Goal: Task Accomplishment & Management: Use online tool/utility

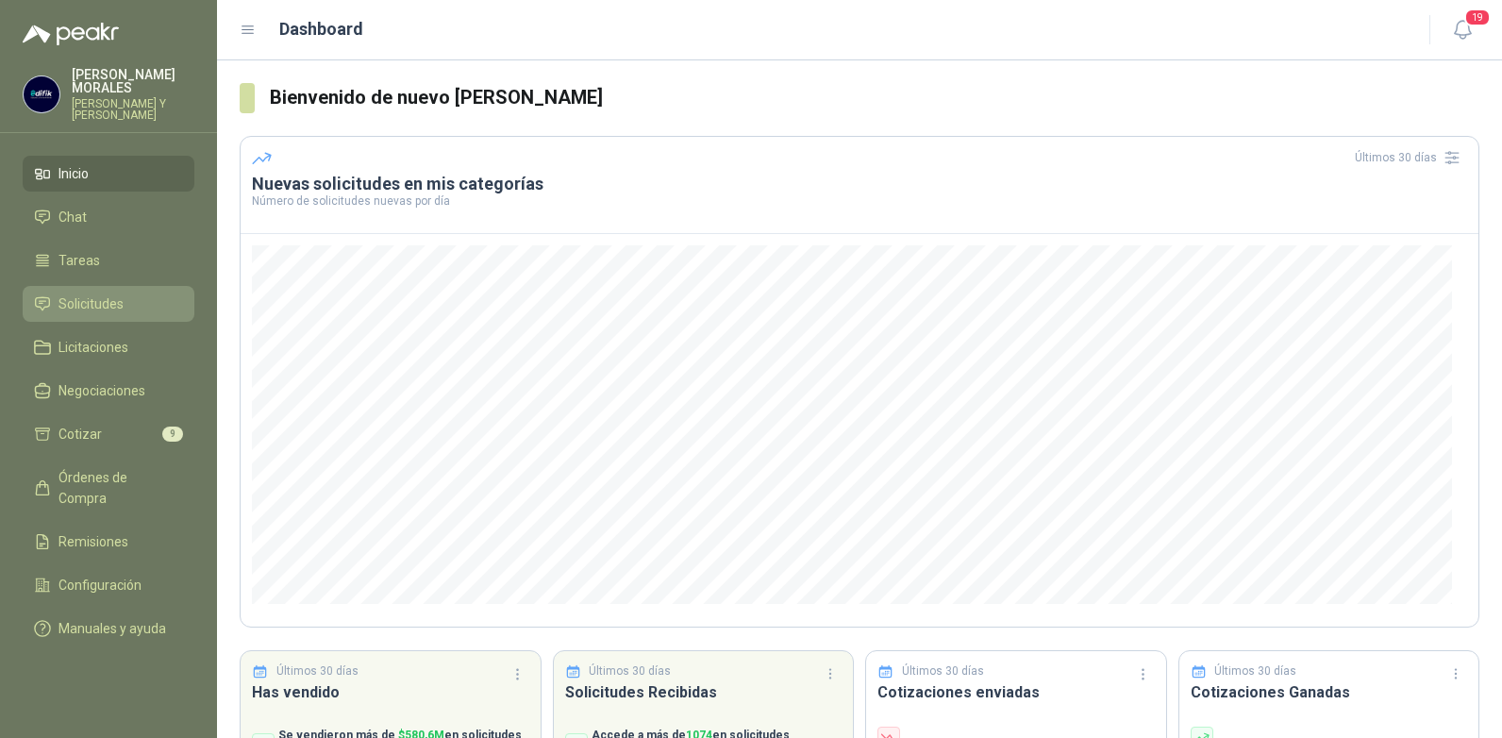
click at [82, 293] on span "Solicitudes" at bounding box center [91, 303] width 65 height 21
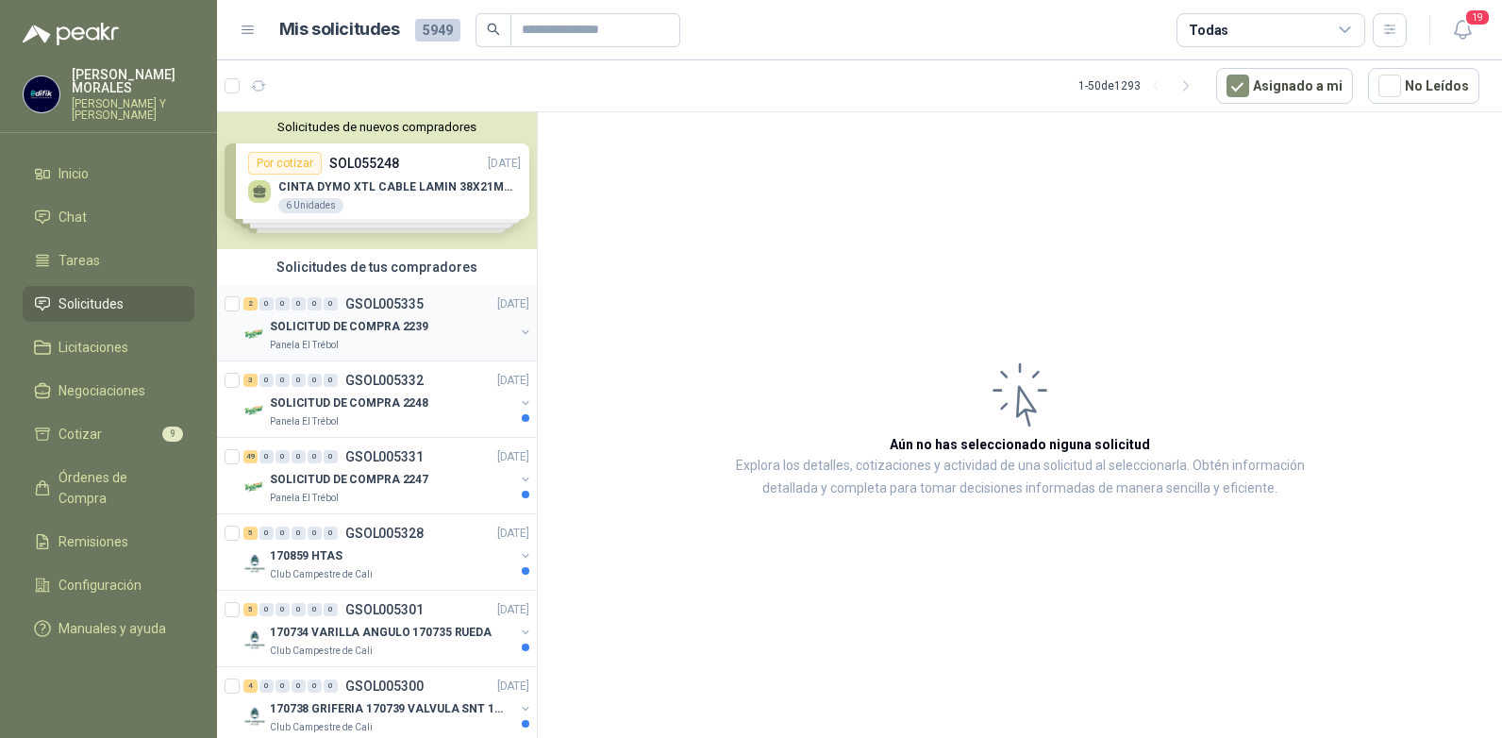
click at [314, 324] on p "SOLICITUD DE COMPRA 2239" at bounding box center [349, 327] width 159 height 18
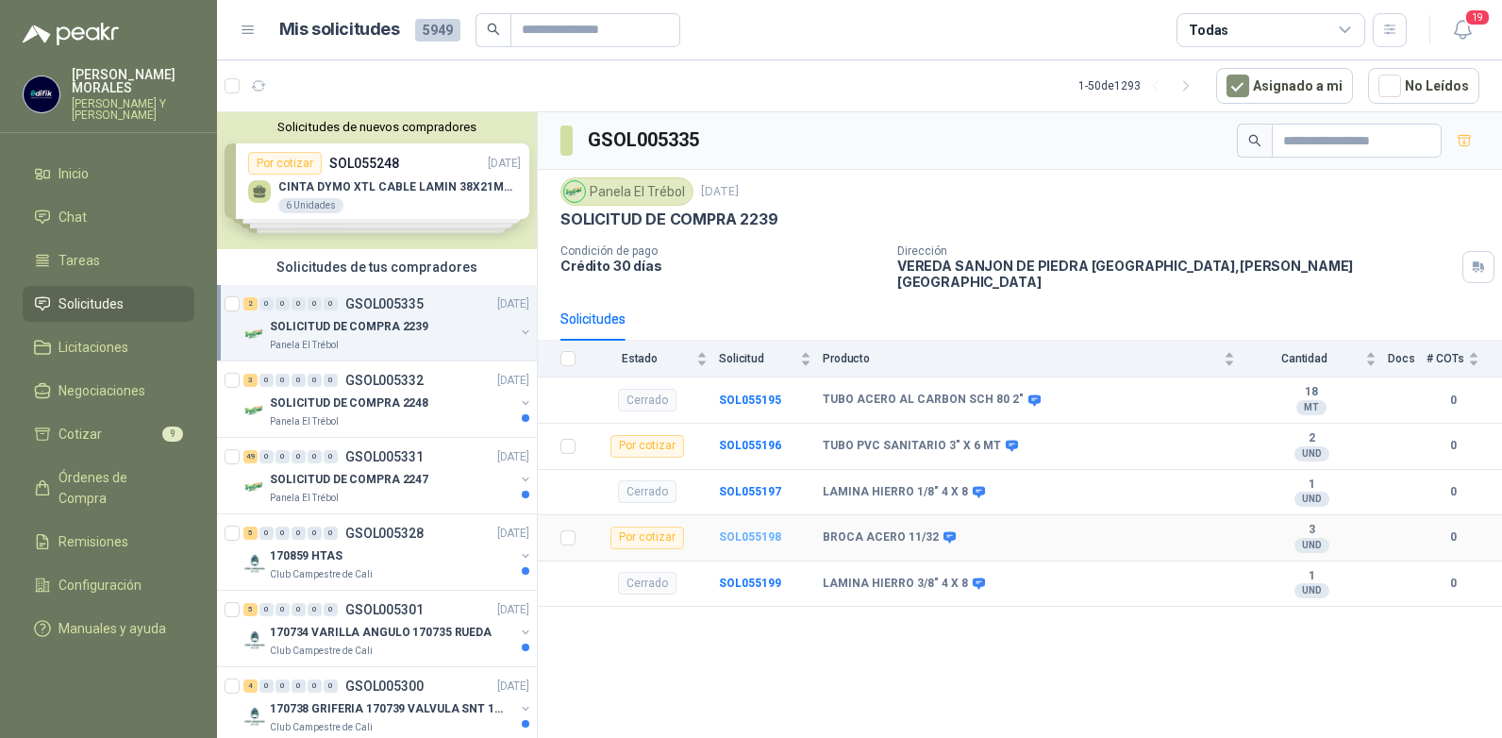
click at [749, 530] on b "SOL055198" at bounding box center [750, 536] width 62 height 13
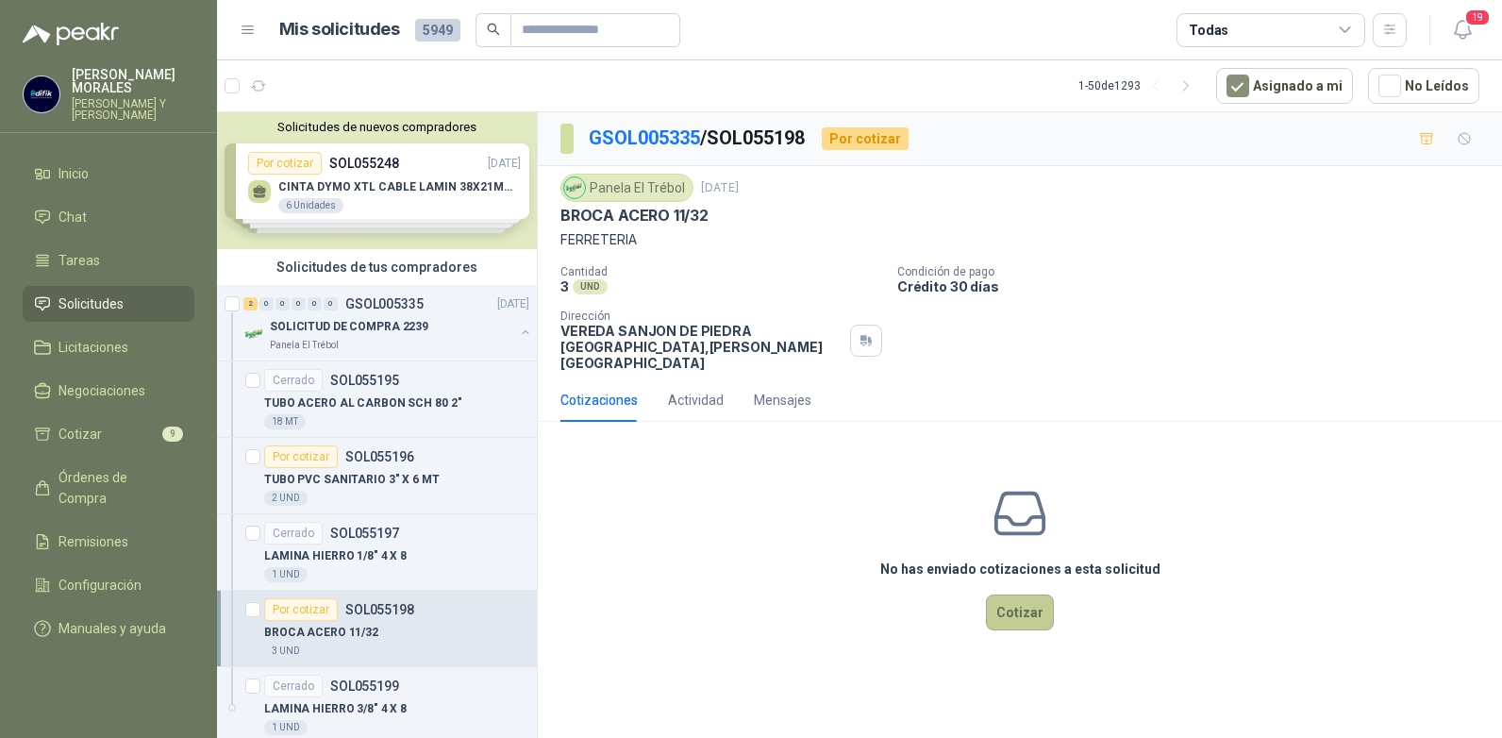
click at [1014, 601] on button "Cotizar" at bounding box center [1020, 613] width 68 height 36
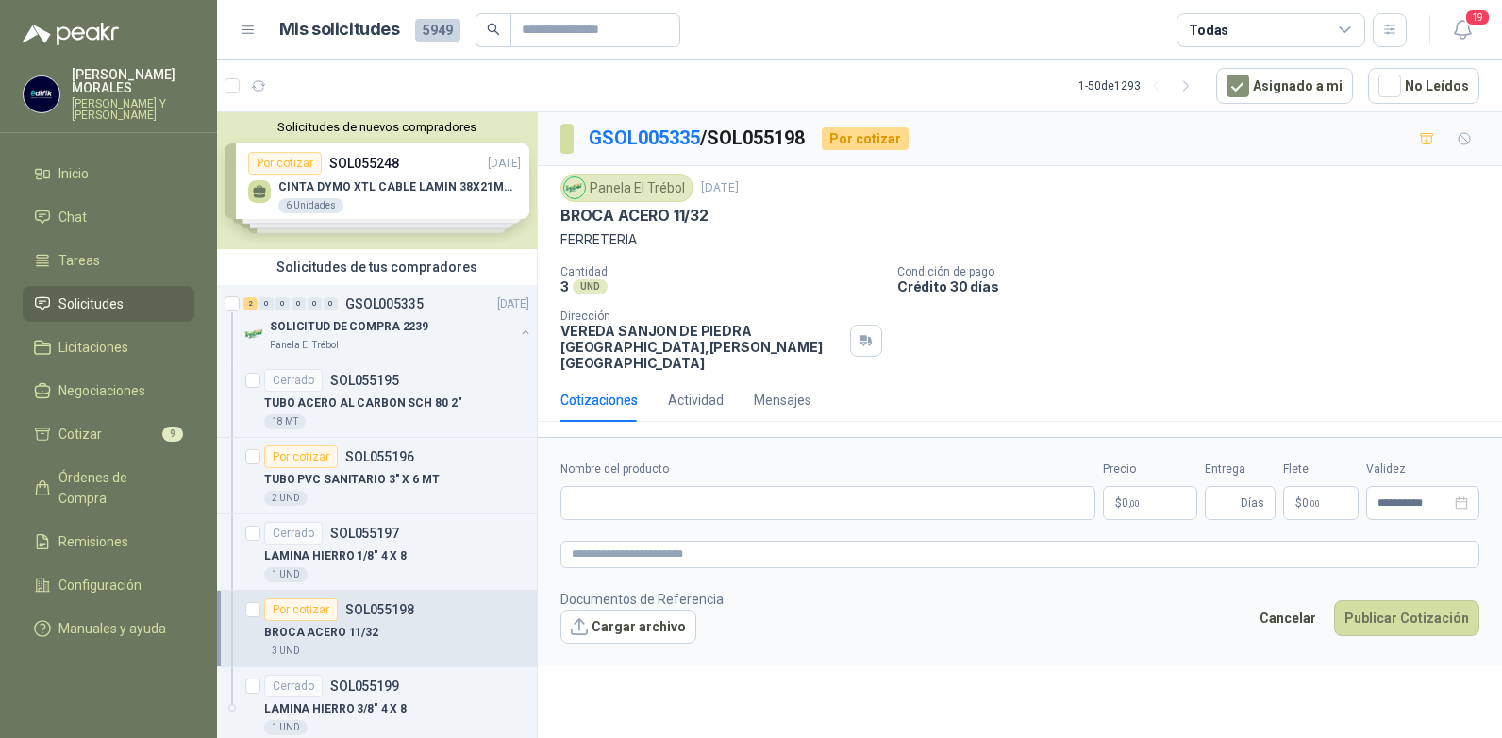
click at [1139, 498] on span ",00" at bounding box center [1134, 503] width 11 height 10
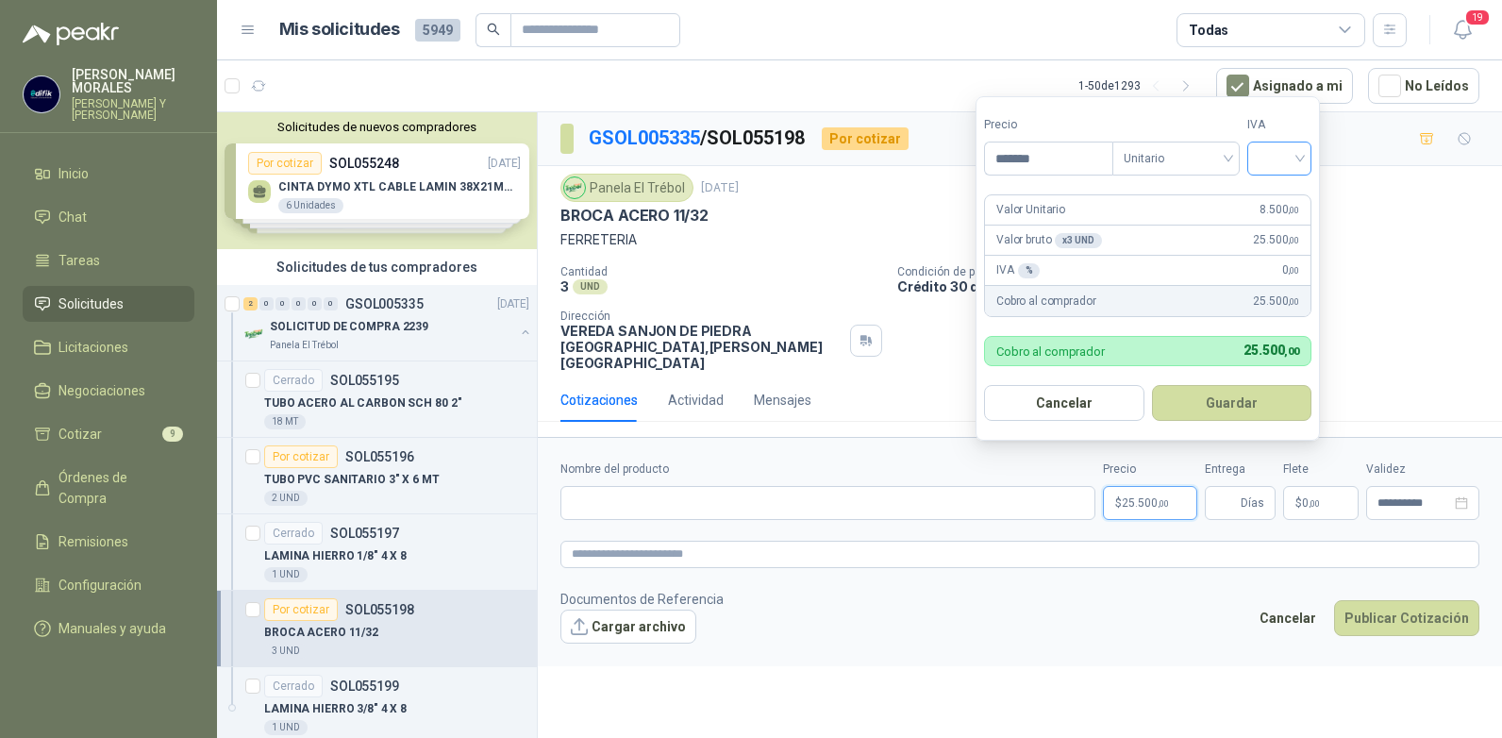
click at [1311, 160] on div at bounding box center [1280, 159] width 64 height 34
type input "*******"
click at [1275, 193] on div "19%" at bounding box center [1283, 197] width 35 height 21
click at [1227, 410] on button "Guardar" at bounding box center [1235, 403] width 162 height 36
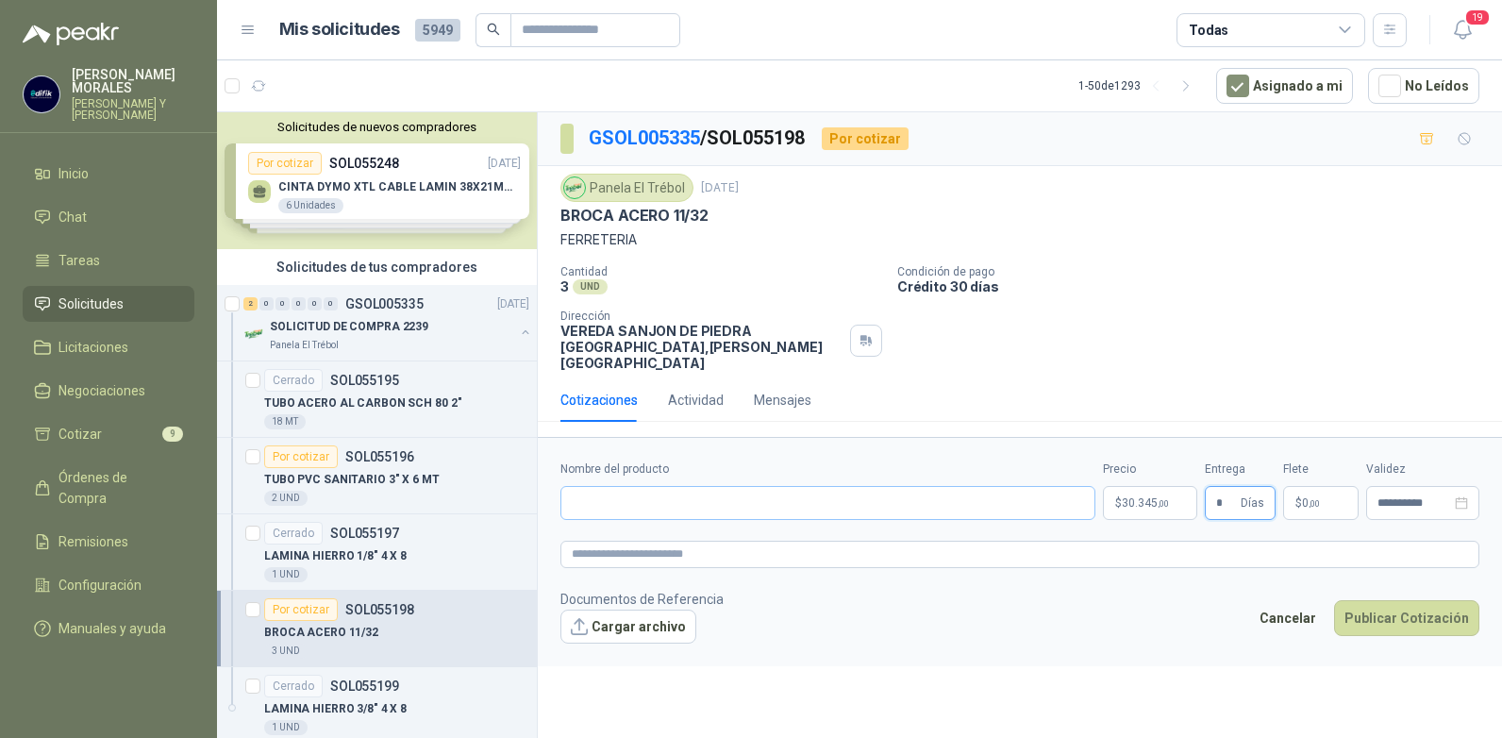
type input "*"
click at [668, 486] on input "Nombre del producto" at bounding box center [828, 503] width 535 height 34
type input "**********"
click at [1404, 601] on button "Publicar Cotización" at bounding box center [1406, 618] width 145 height 36
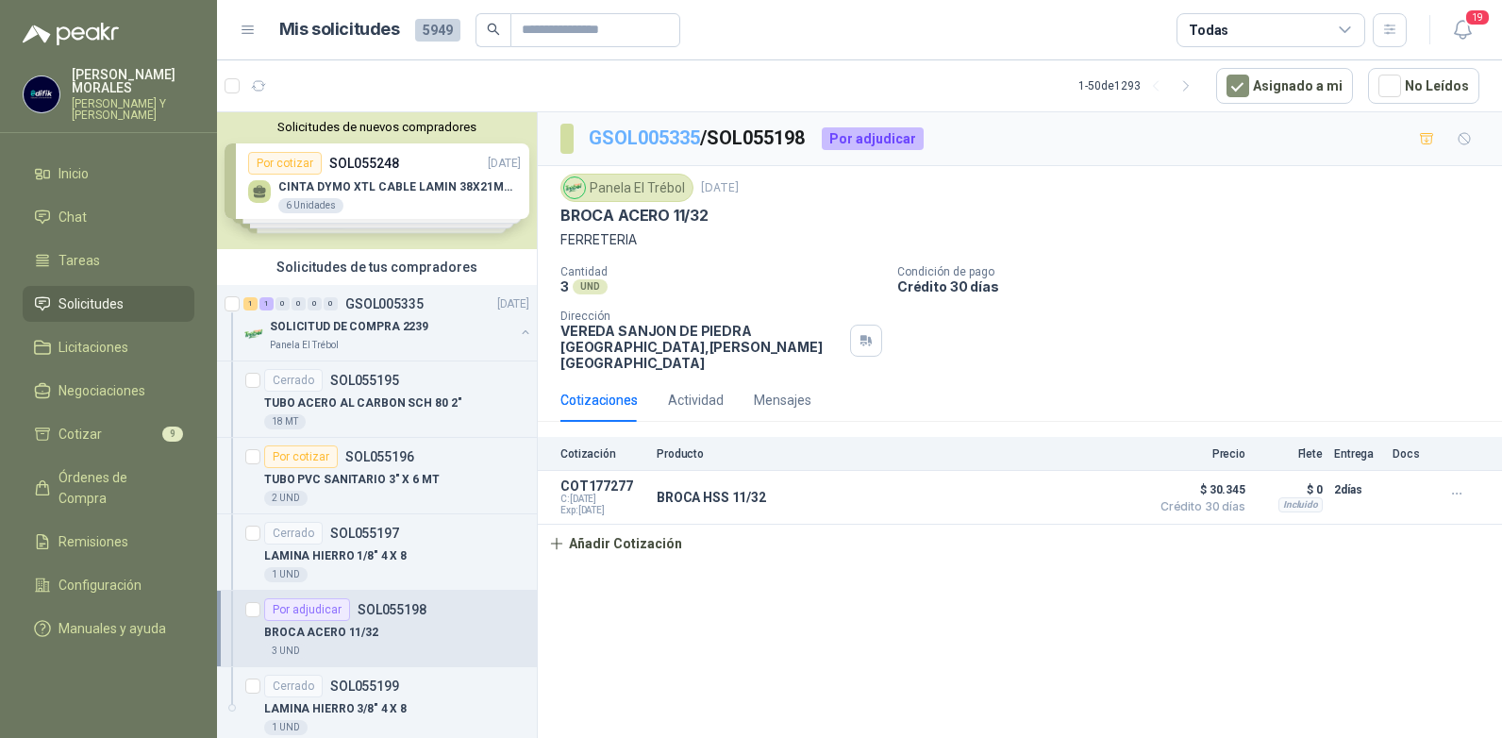
click at [678, 138] on link "GSOL005335" at bounding box center [644, 137] width 111 height 23
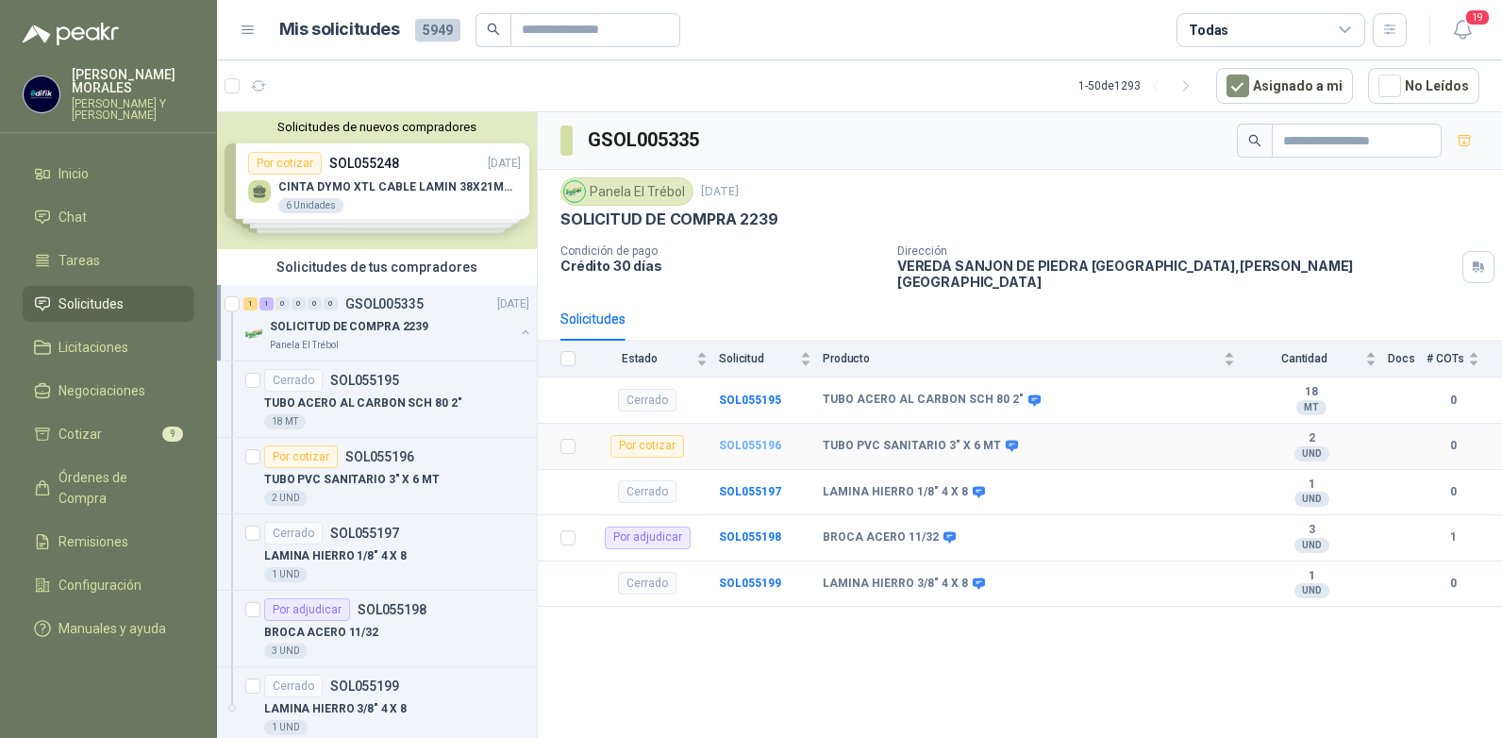
click at [751, 439] on b "SOL055196" at bounding box center [750, 445] width 62 height 13
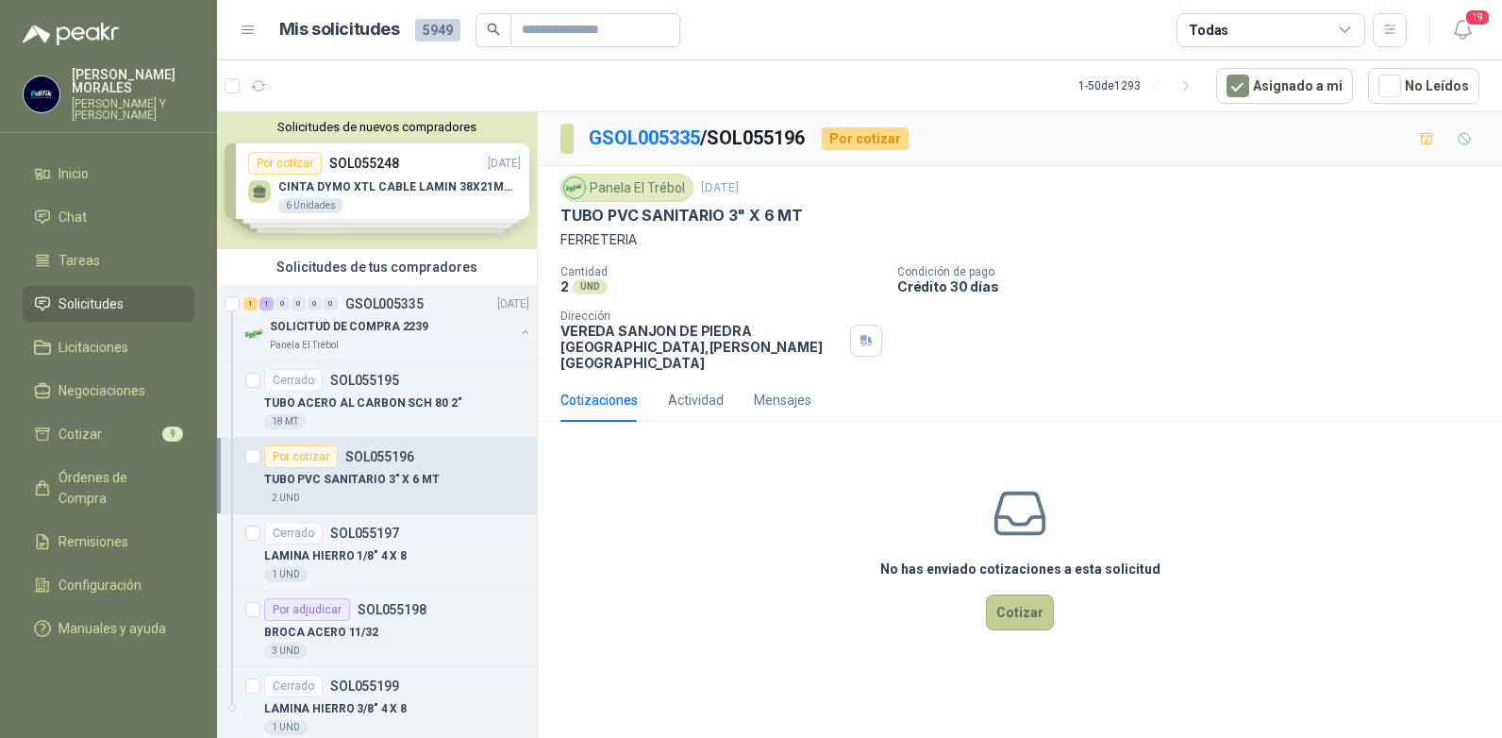
click at [1019, 595] on button "Cotizar" at bounding box center [1020, 613] width 68 height 36
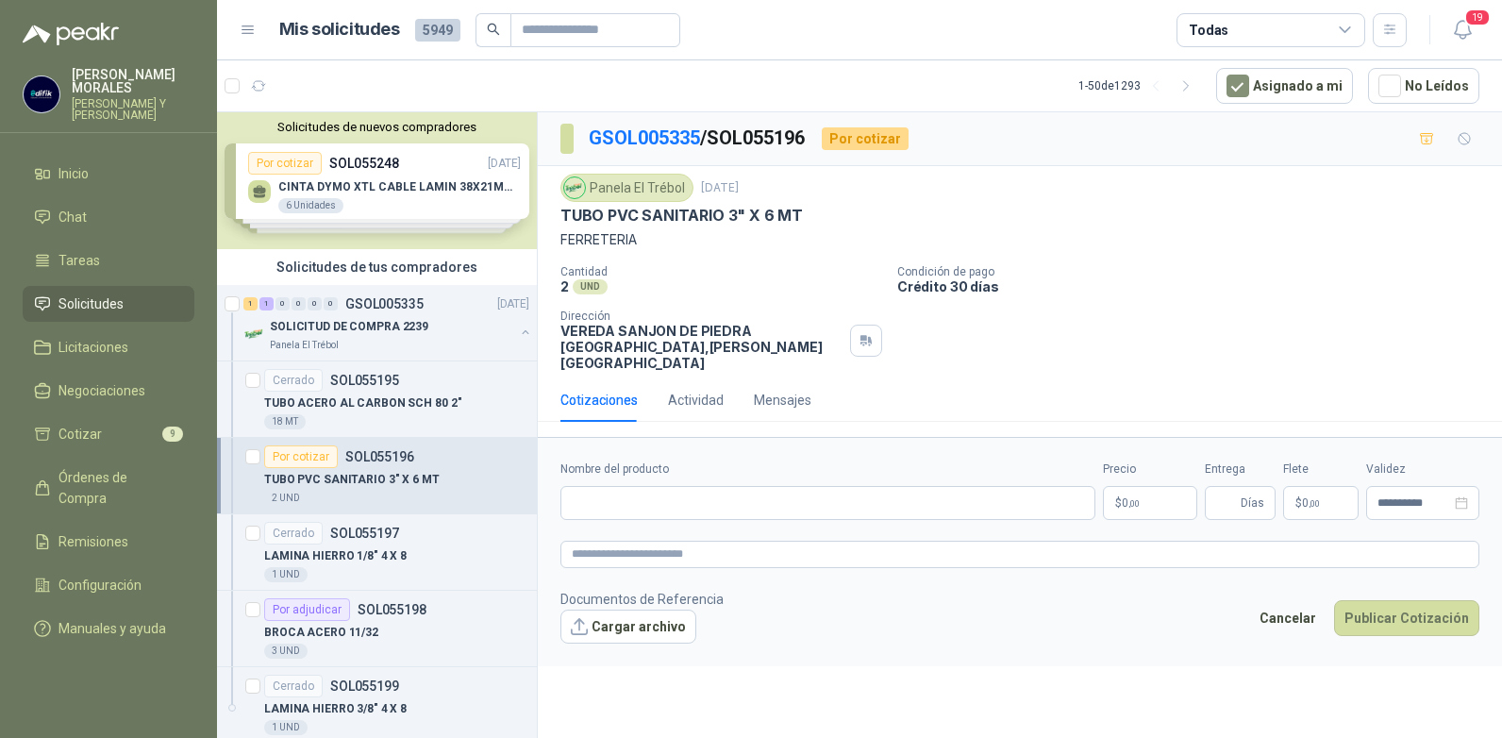
click at [1163, 486] on p "$ 0 ,00" at bounding box center [1150, 503] width 94 height 34
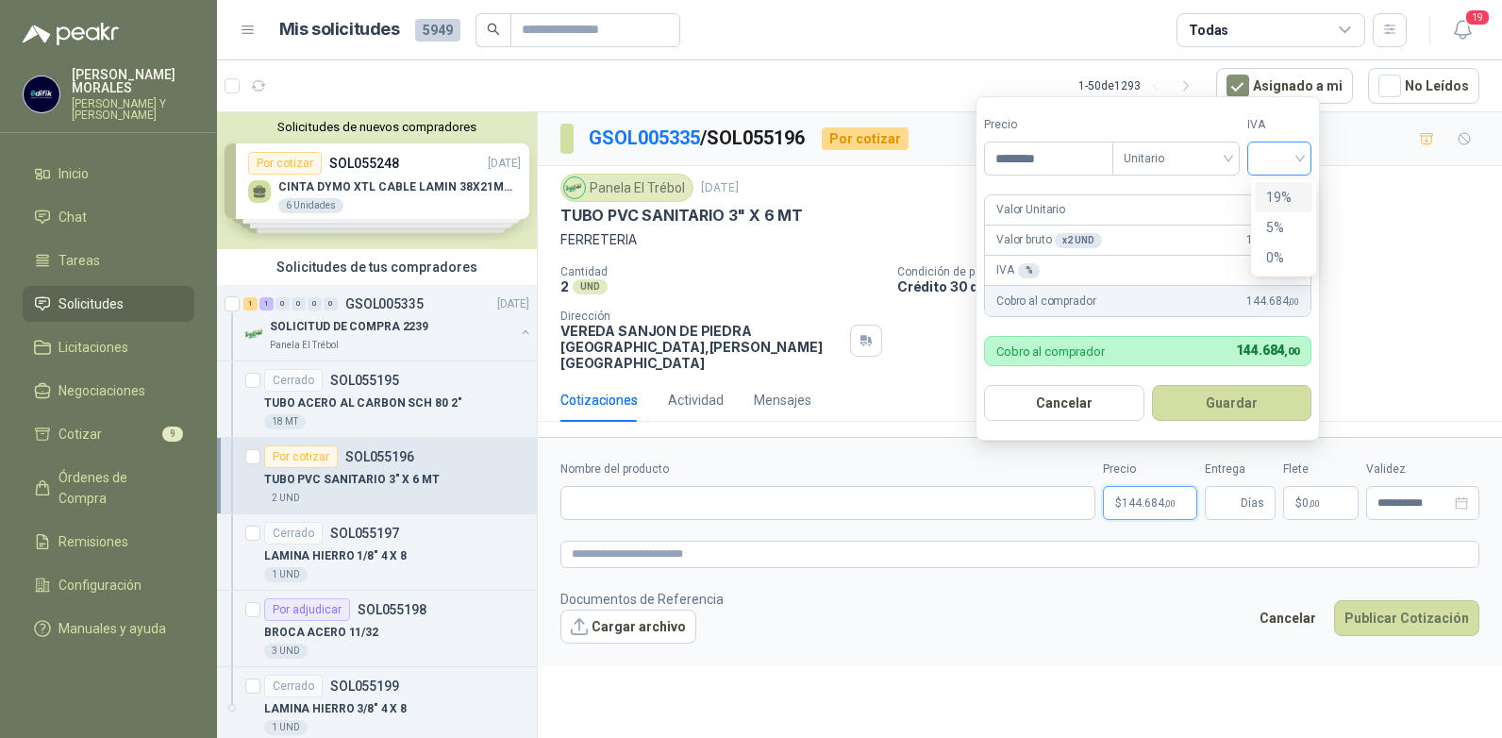
click at [1305, 160] on div at bounding box center [1280, 159] width 64 height 34
type input "********"
click at [1269, 199] on div "19%" at bounding box center [1283, 197] width 35 height 21
click at [1230, 394] on button "Guardar" at bounding box center [1235, 403] width 162 height 36
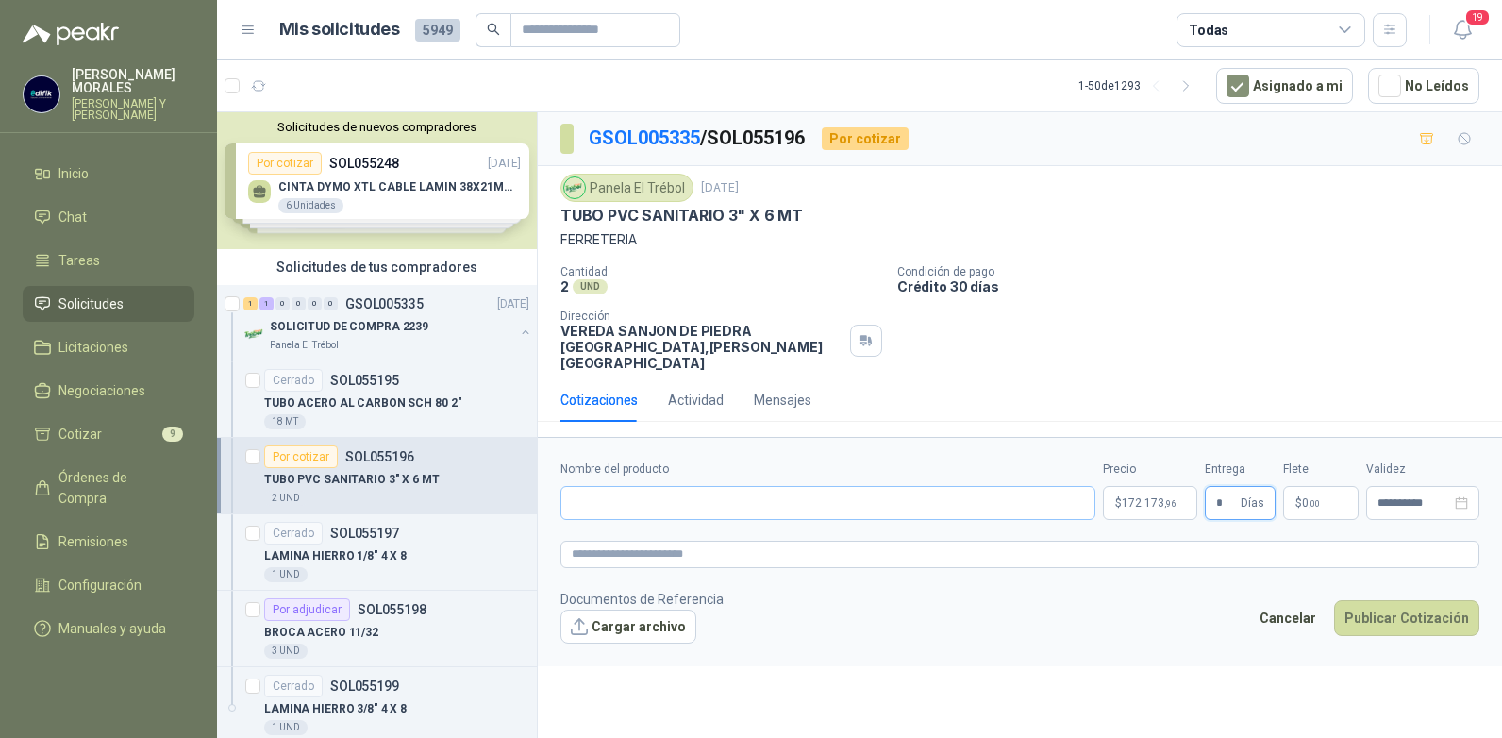
type input "*"
click at [713, 486] on input "Nombre del producto" at bounding box center [828, 503] width 535 height 34
type input "**********"
click at [1374, 603] on button "Publicar Cotización" at bounding box center [1406, 618] width 145 height 36
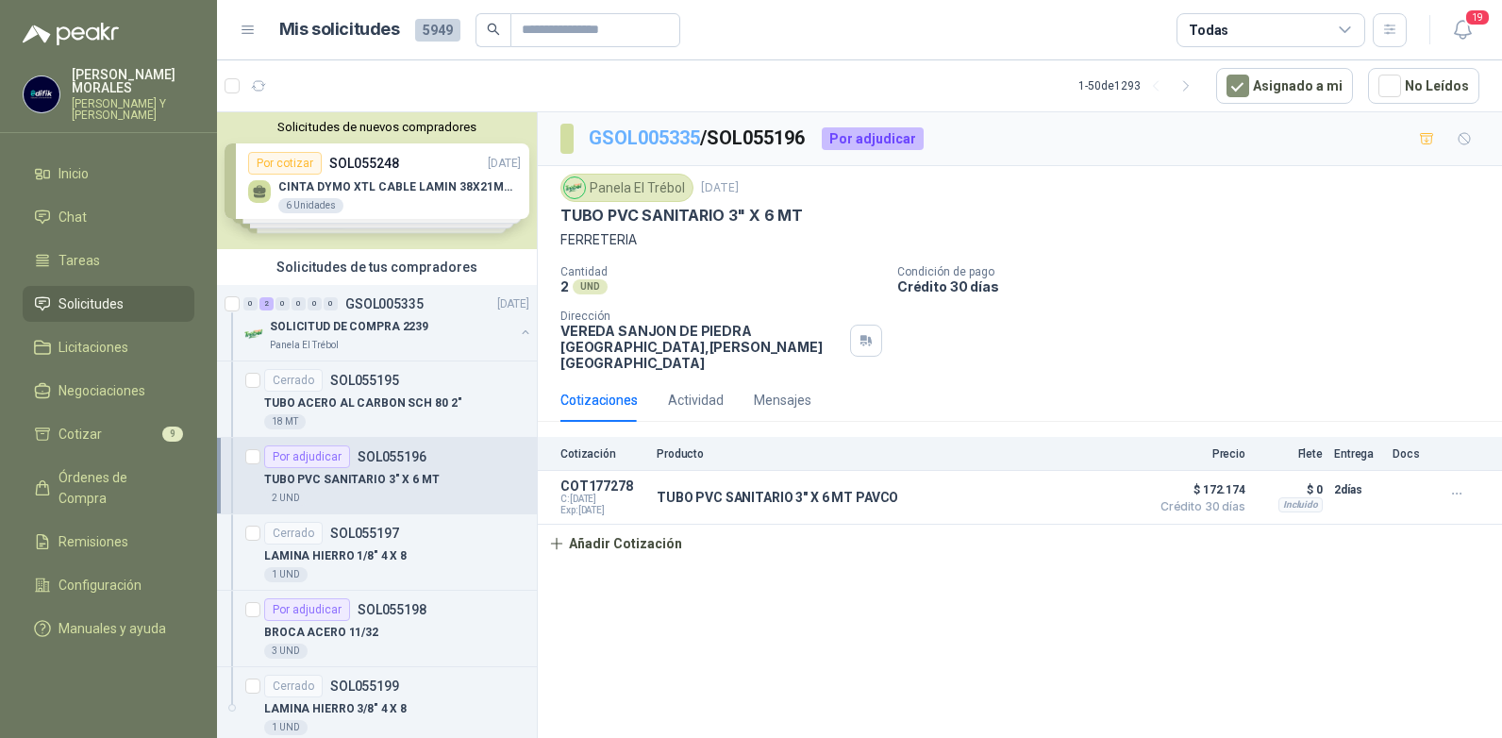
click at [683, 139] on link "GSOL005335" at bounding box center [644, 137] width 111 height 23
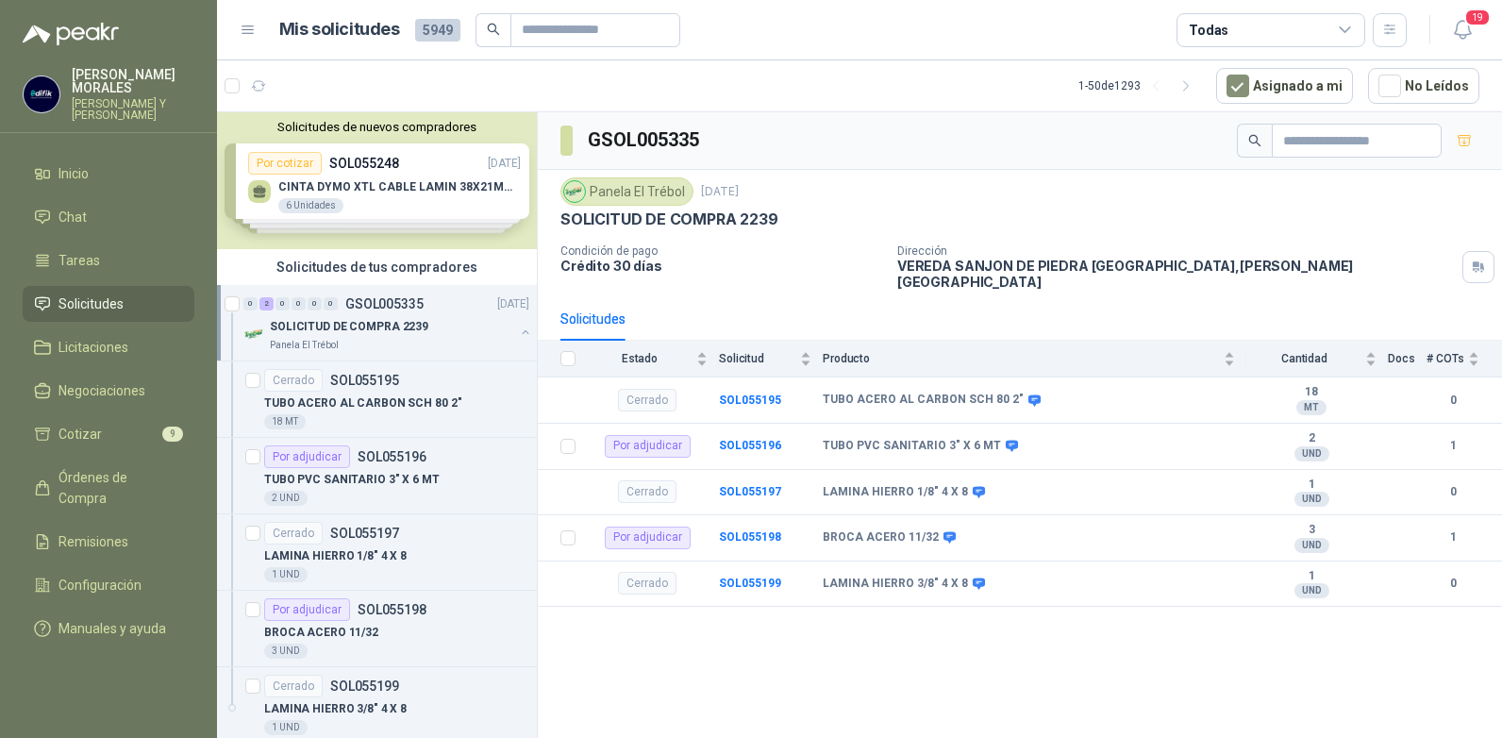
click at [83, 293] on span "Solicitudes" at bounding box center [91, 303] width 65 height 21
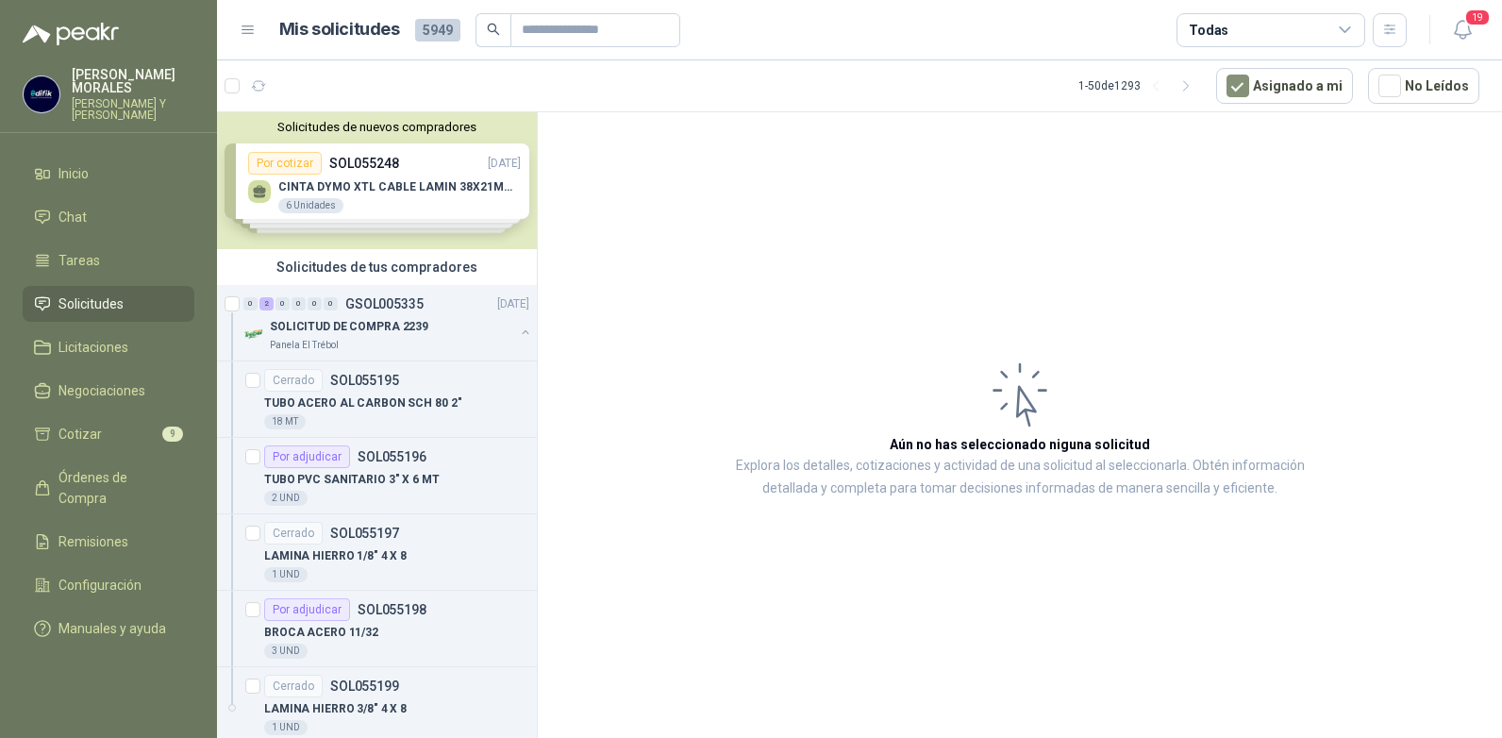
click at [83, 293] on span "Solicitudes" at bounding box center [91, 303] width 65 height 21
click at [91, 293] on span "Solicitudes" at bounding box center [91, 303] width 65 height 21
